Goal: Task Accomplishment & Management: Complete application form

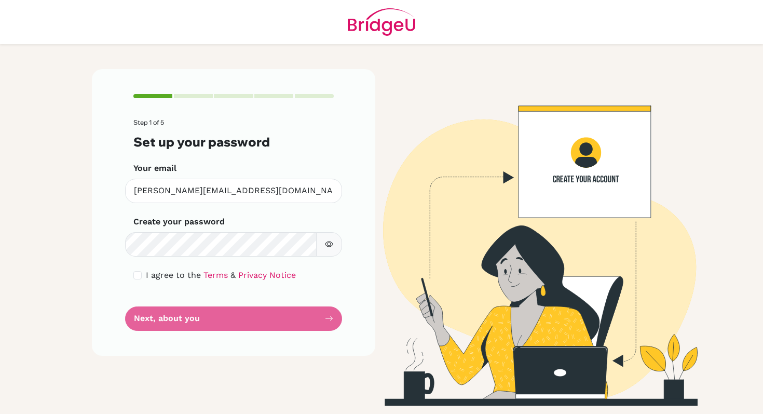
click at [332, 243] on icon "button" at bounding box center [329, 244] width 8 height 6
click at [330, 243] on icon "button" at bounding box center [329, 244] width 8 height 8
click at [137, 276] on input "checkbox" at bounding box center [137, 275] width 8 height 8
checkbox input "true"
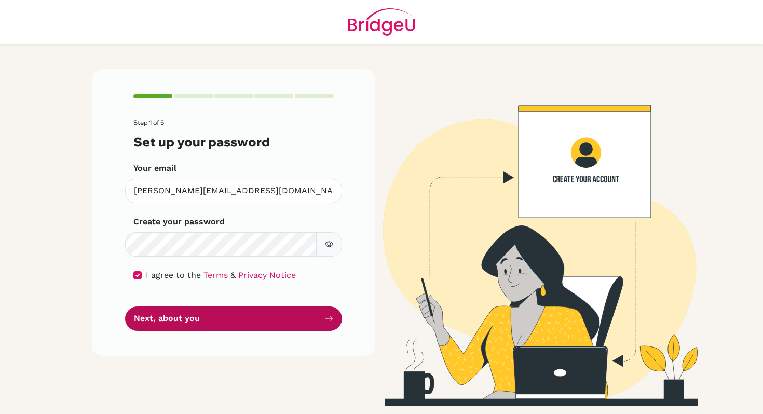
click at [155, 320] on button "Next, about you" at bounding box center [233, 318] width 217 height 24
click at [285, 321] on button "Next, about you" at bounding box center [233, 318] width 217 height 24
click at [330, 319] on icon "submit" at bounding box center [329, 318] width 8 height 8
click at [185, 320] on button "Next, about you" at bounding box center [233, 318] width 217 height 24
click at [125, 306] on button "Next, about you" at bounding box center [233, 318] width 217 height 24
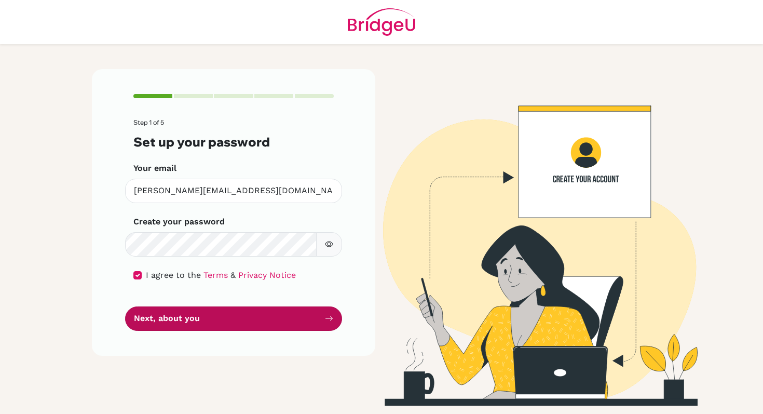
click at [263, 318] on button "Next, about you" at bounding box center [233, 318] width 217 height 24
click at [282, 316] on button "Next, about you" at bounding box center [233, 318] width 217 height 24
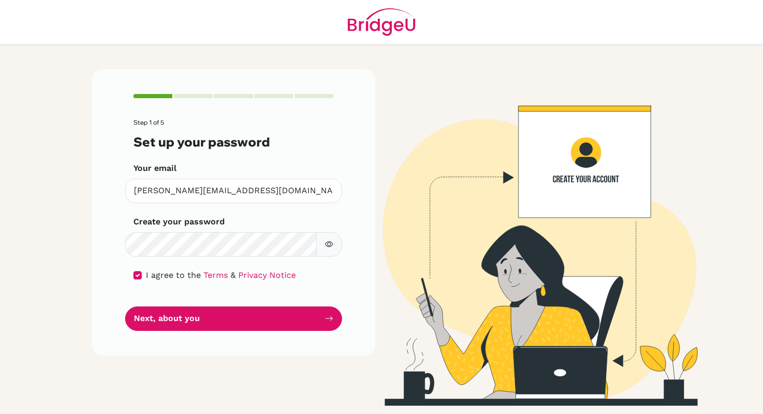
click at [203, 305] on form "Step 1 of 5 Set up your password Your email [PERSON_NAME][EMAIL_ADDRESS][DOMAIN…" at bounding box center [233, 224] width 200 height 211
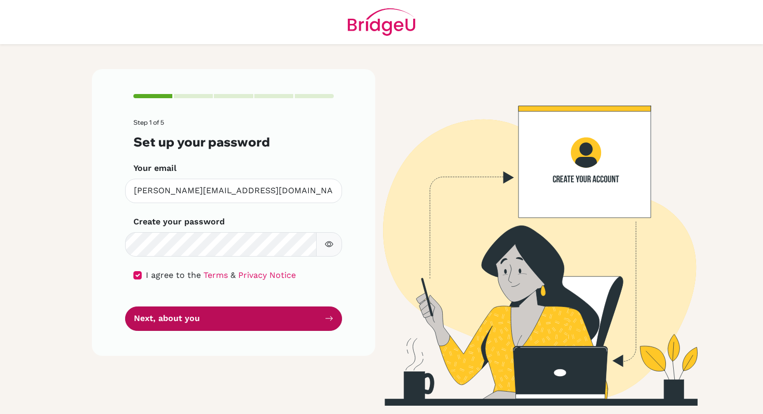
click at [207, 317] on button "Next, about you" at bounding box center [233, 318] width 217 height 24
click at [212, 315] on button "Next, about you" at bounding box center [233, 318] width 217 height 24
click at [329, 325] on button "Next, about you" at bounding box center [233, 318] width 217 height 24
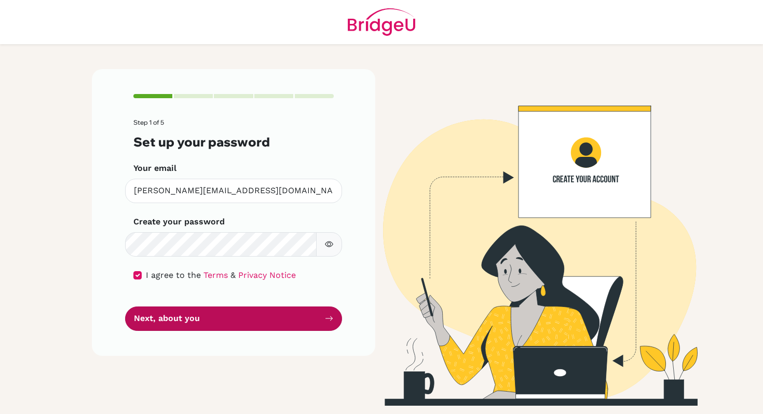
click at [329, 325] on button "Next, about you" at bounding box center [233, 318] width 217 height 24
click at [259, 317] on button "Next, about you" at bounding box center [233, 318] width 217 height 24
click at [269, 318] on button "Next, about you" at bounding box center [233, 318] width 217 height 24
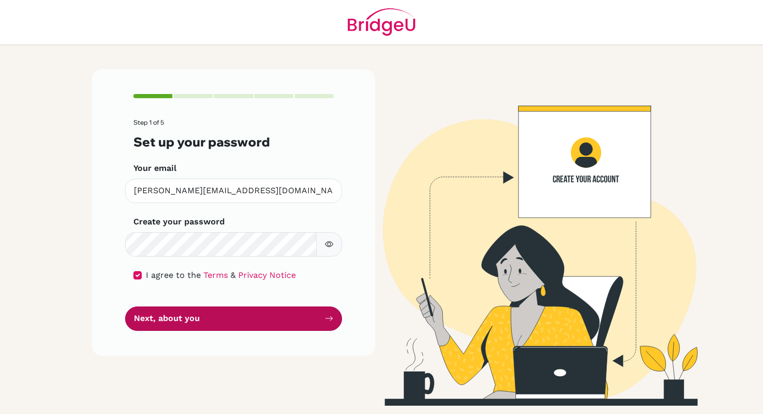
click at [269, 318] on button "Next, about you" at bounding box center [233, 318] width 217 height 24
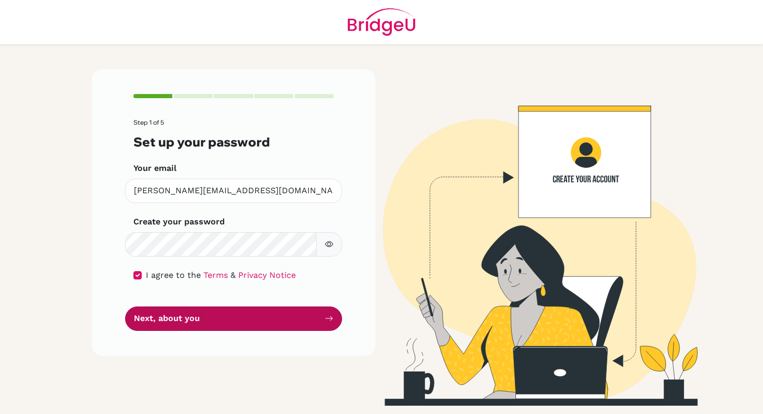
click at [269, 318] on button "Next, about you" at bounding box center [233, 318] width 217 height 24
